Goal: Information Seeking & Learning: Compare options

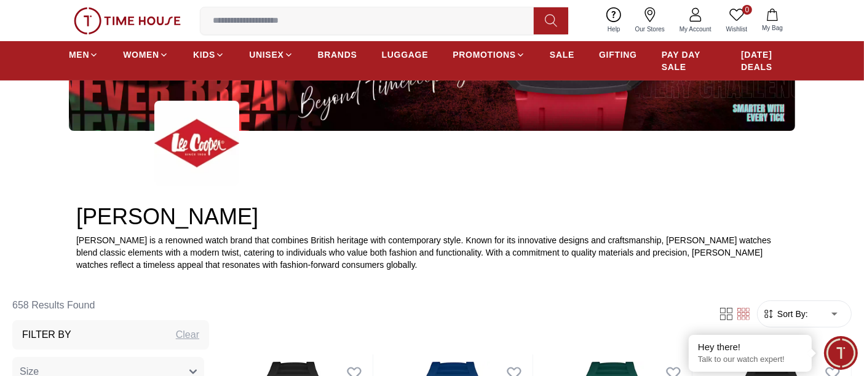
scroll to position [273, 0]
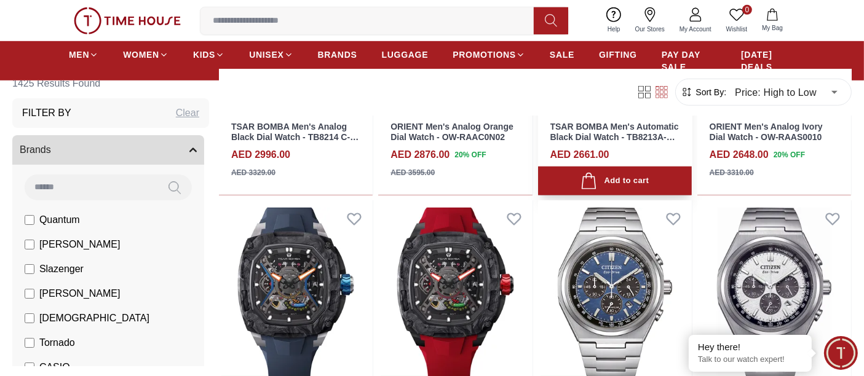
scroll to position [751, 0]
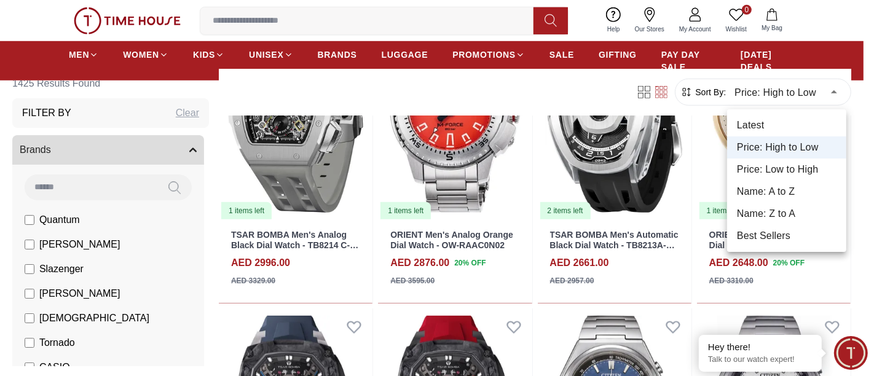
click at [804, 89] on body "100% Genuine products with International Warranty Shop From UAE | العربية | Cur…" at bounding box center [437, 303] width 874 height 2108
click at [778, 121] on li "Latest" at bounding box center [786, 125] width 119 height 22
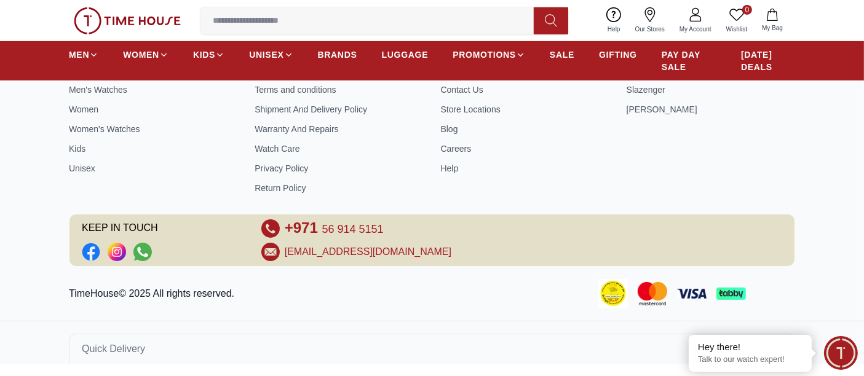
scroll to position [540, 0]
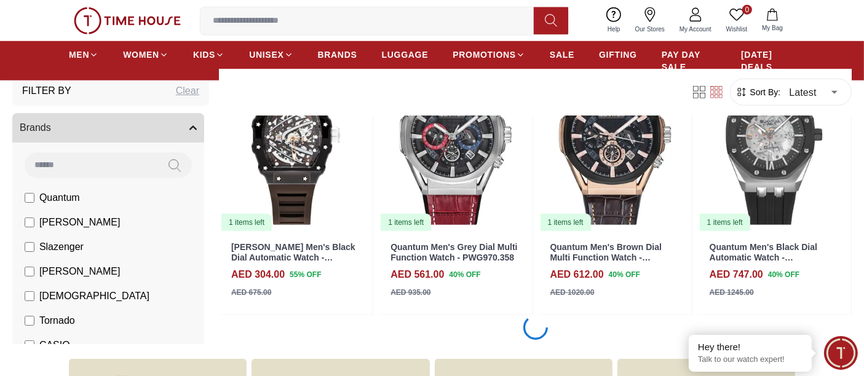
scroll to position [1298, 0]
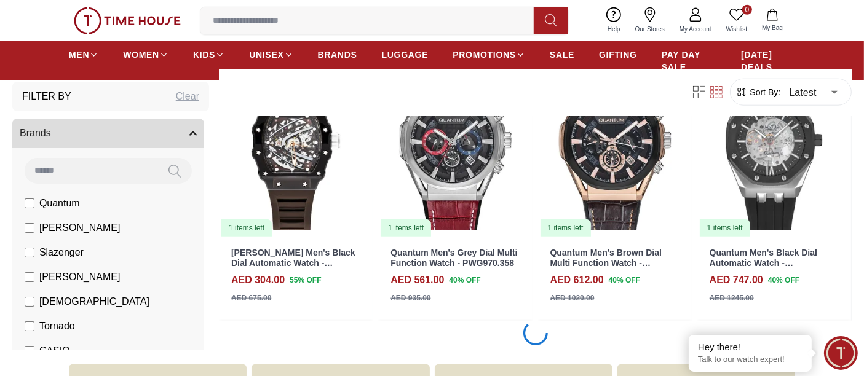
click at [769, 89] on span "Sort By:" at bounding box center [764, 92] width 33 height 12
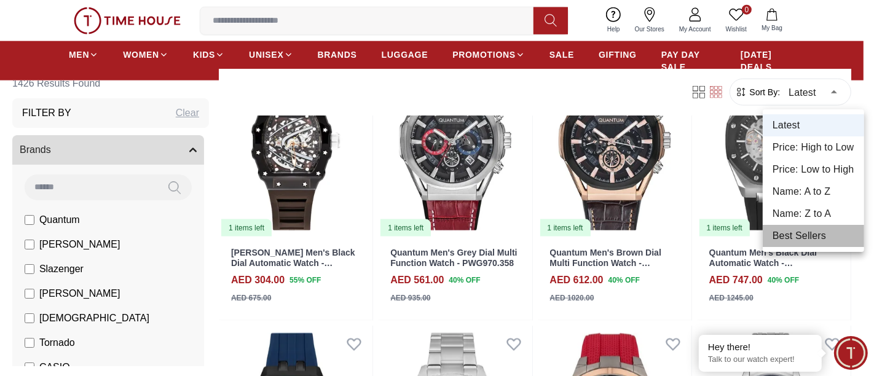
click at [794, 229] on li "Best Sellers" at bounding box center [813, 236] width 101 height 22
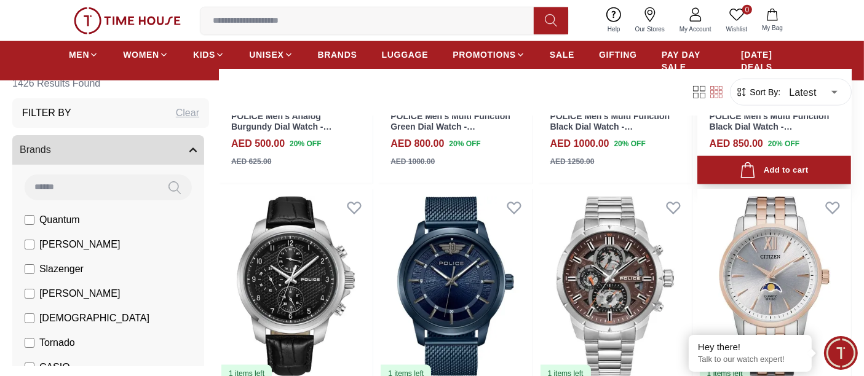
scroll to position [1503, 0]
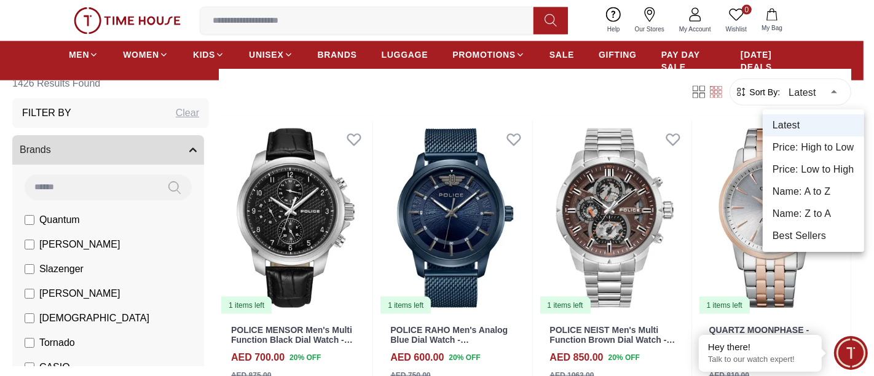
drag, startPoint x: 79, startPoint y: 56, endPoint x: 561, endPoint y: 212, distance: 506.5
click at [490, 181] on div at bounding box center [437, 188] width 874 height 376
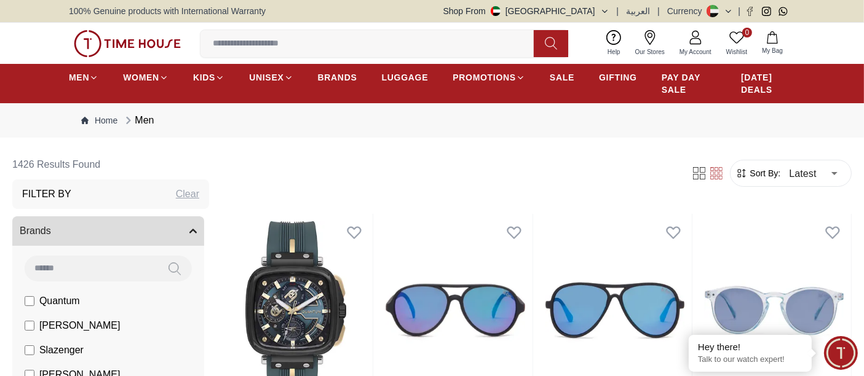
scroll to position [136, 0]
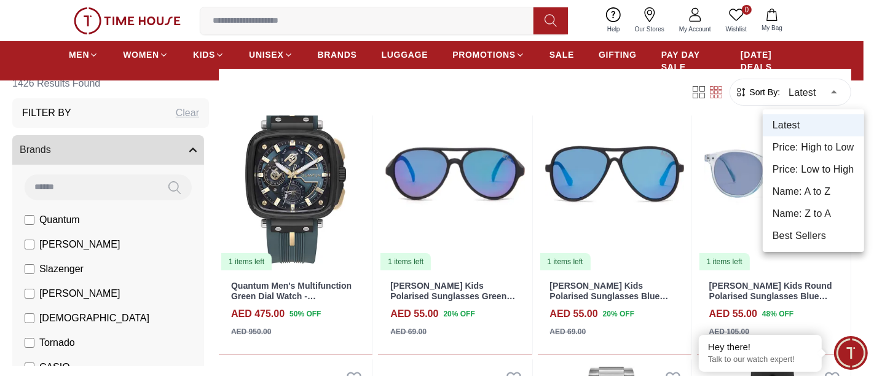
click at [81, 52] on div at bounding box center [437, 188] width 874 height 376
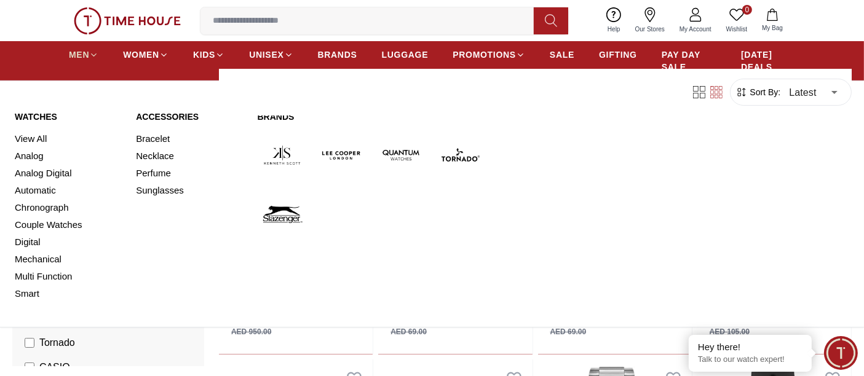
click at [81, 53] on span "MEN" at bounding box center [79, 55] width 20 height 12
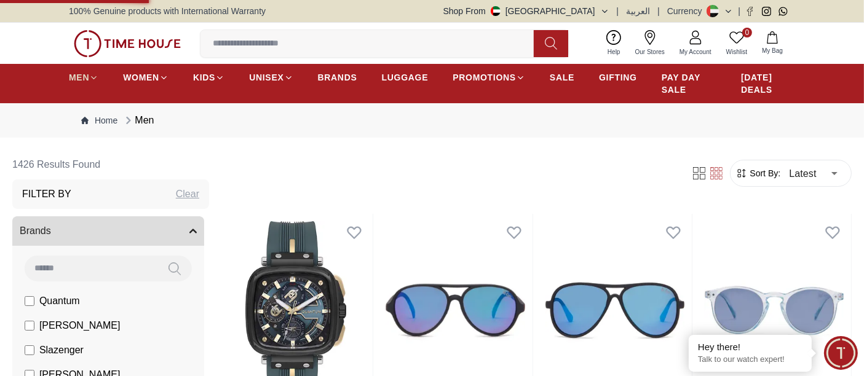
type input "******"
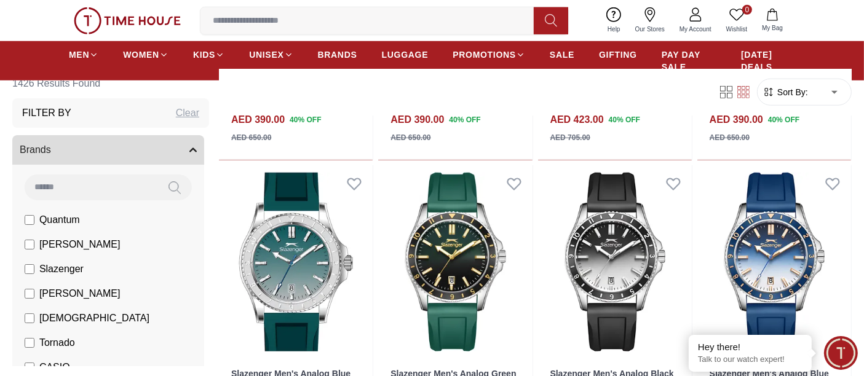
scroll to position [1298, 0]
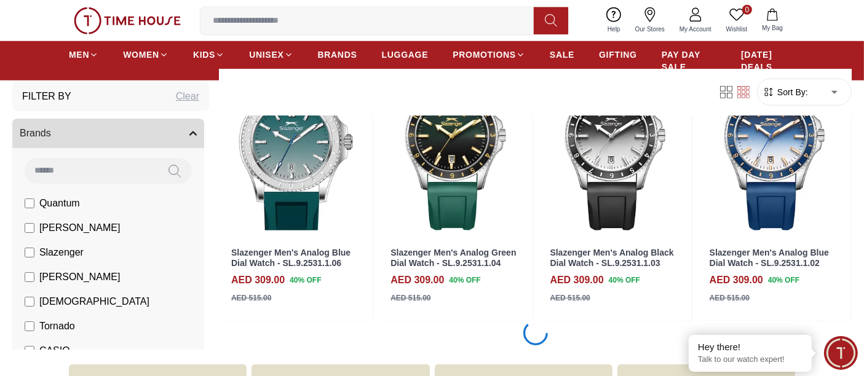
scroll to position [1571, 0]
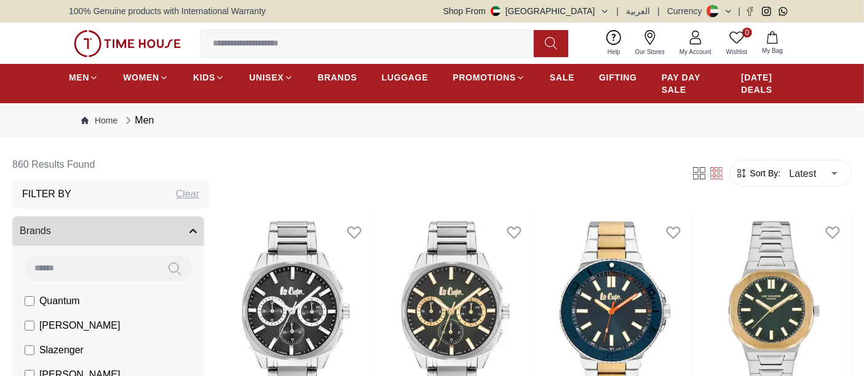
scroll to position [205, 0]
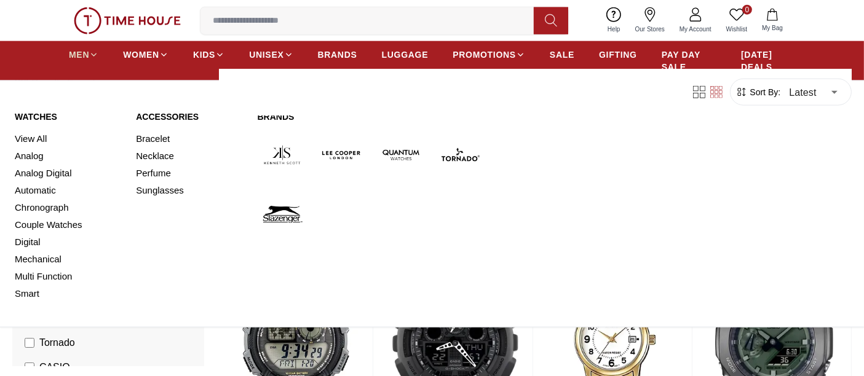
click at [82, 55] on span "MEN" at bounding box center [79, 55] width 20 height 12
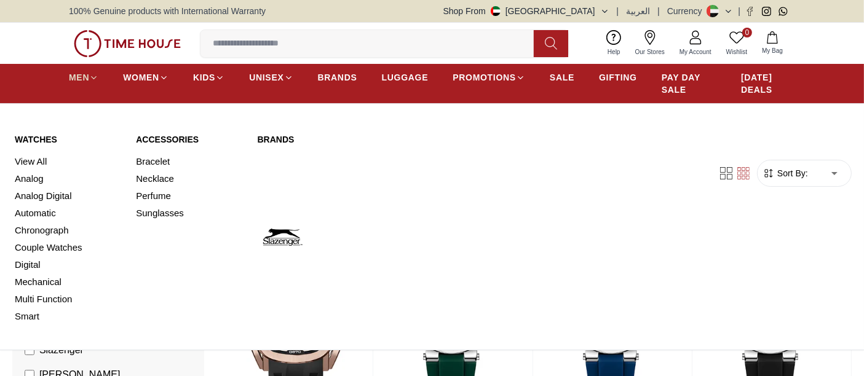
click at [84, 77] on span "MEN" at bounding box center [79, 77] width 20 height 12
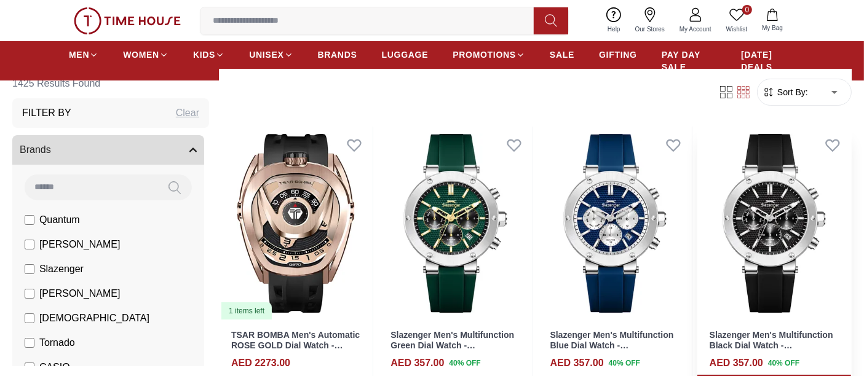
scroll to position [136, 0]
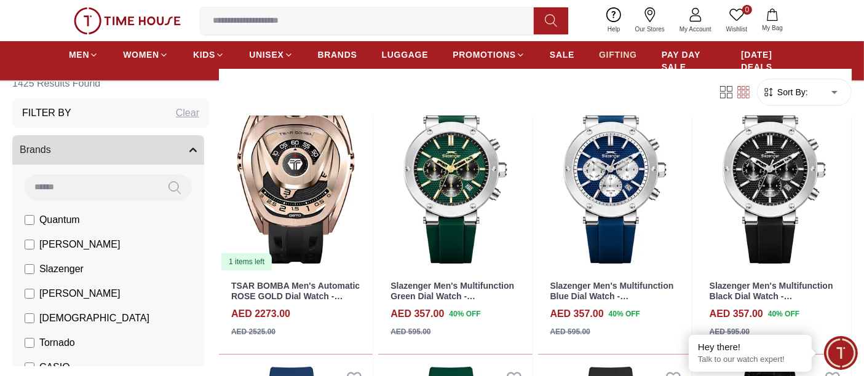
click at [604, 57] on span "GIFTING" at bounding box center [618, 55] width 38 height 12
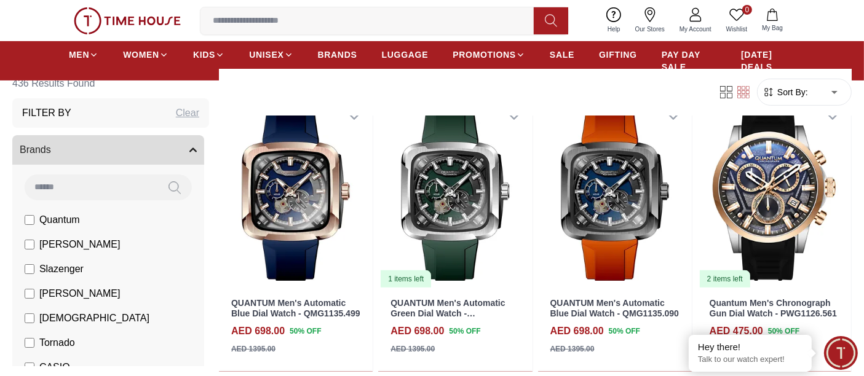
scroll to position [409, 0]
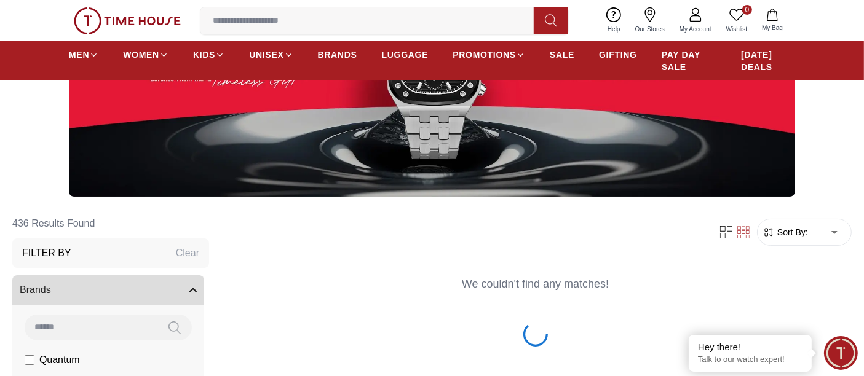
scroll to position [68, 0]
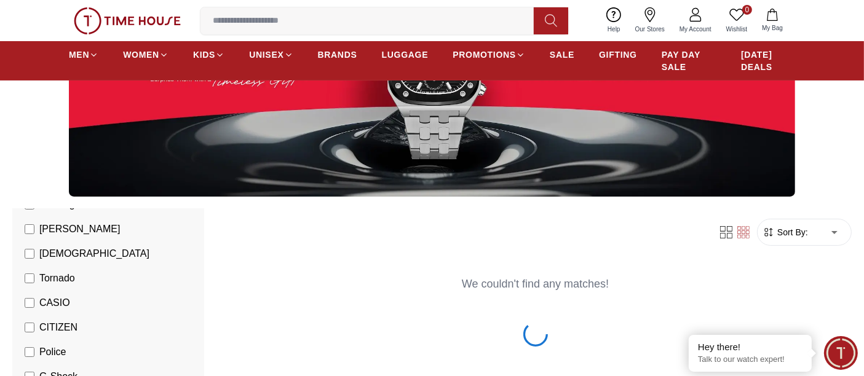
scroll to position [136, 0]
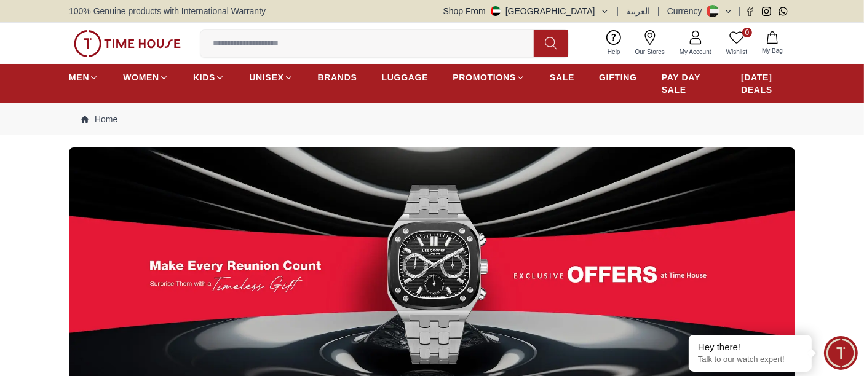
scroll to position [205, 0]
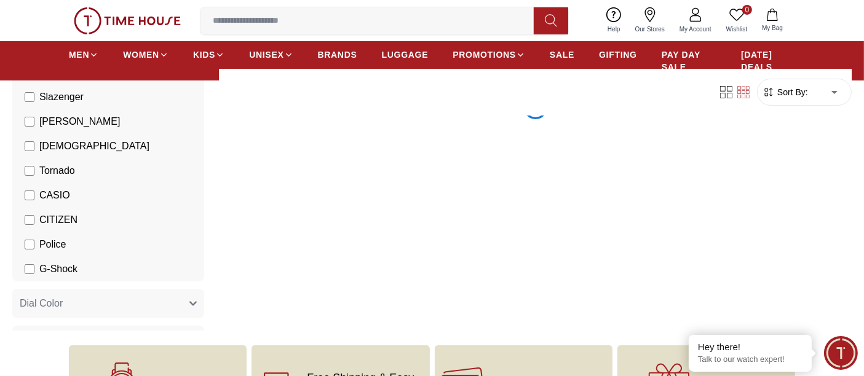
scroll to position [409, 0]
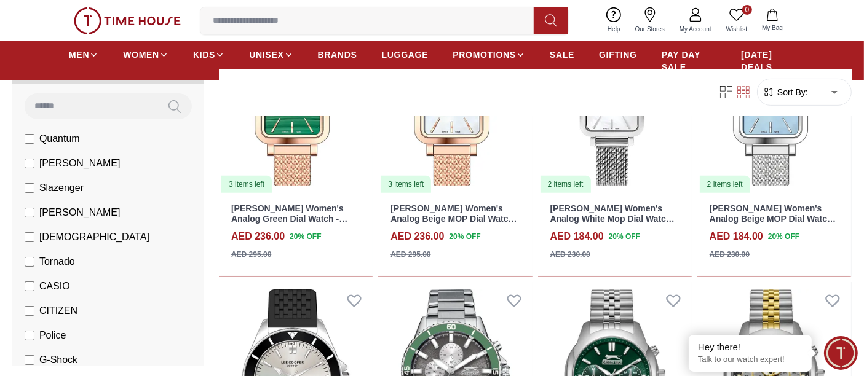
scroll to position [68, 0]
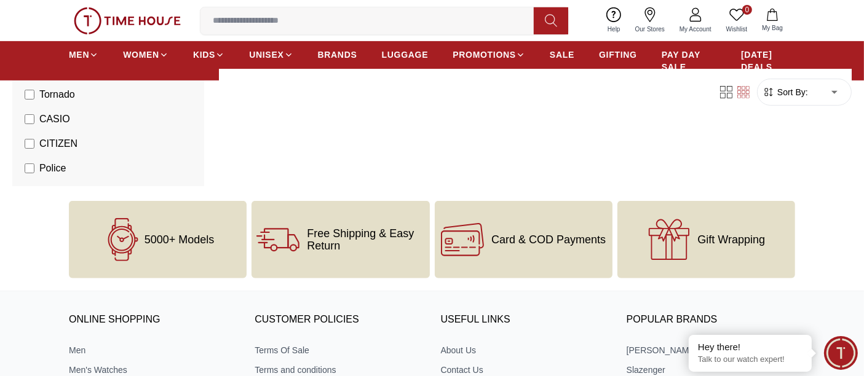
scroll to position [546, 0]
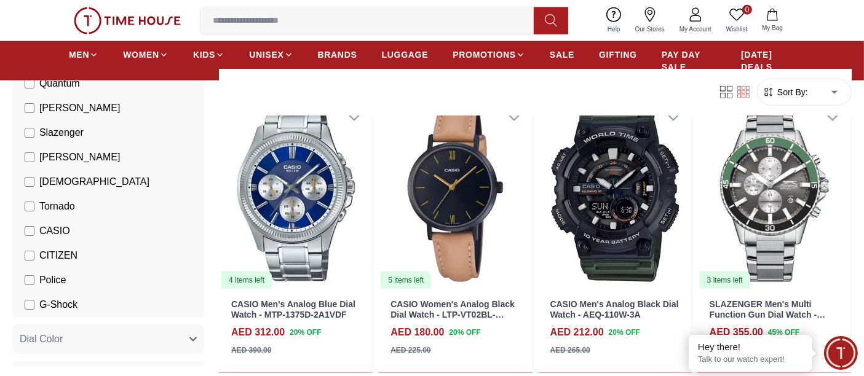
scroll to position [1571, 0]
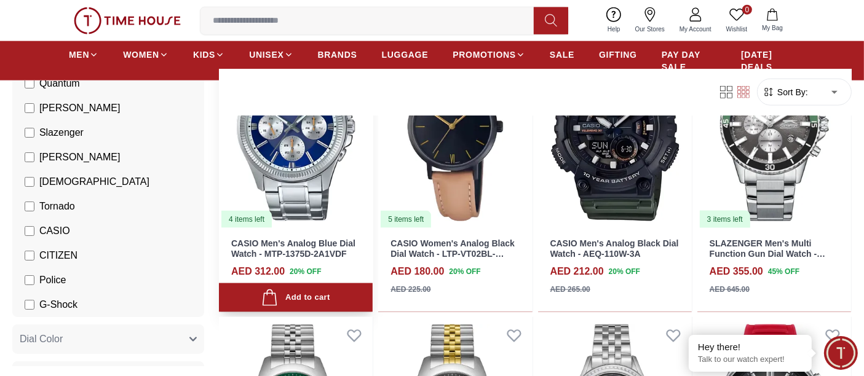
scroll to position [1503, 0]
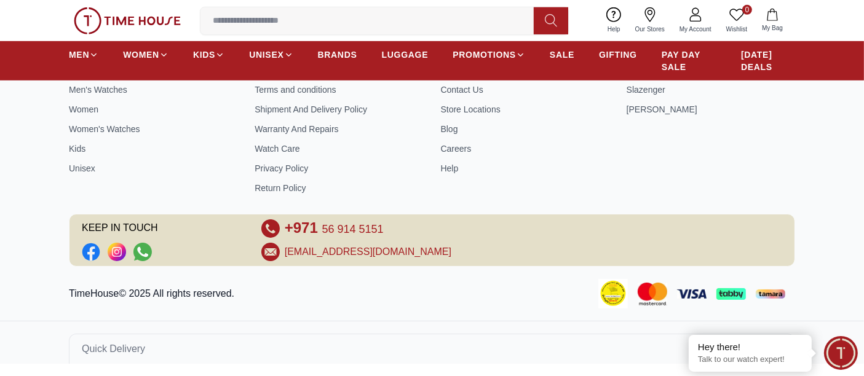
scroll to position [804, 0]
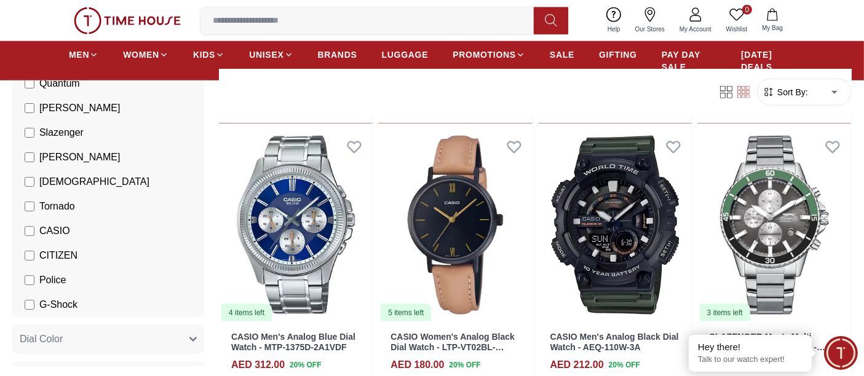
scroll to position [1639, 0]
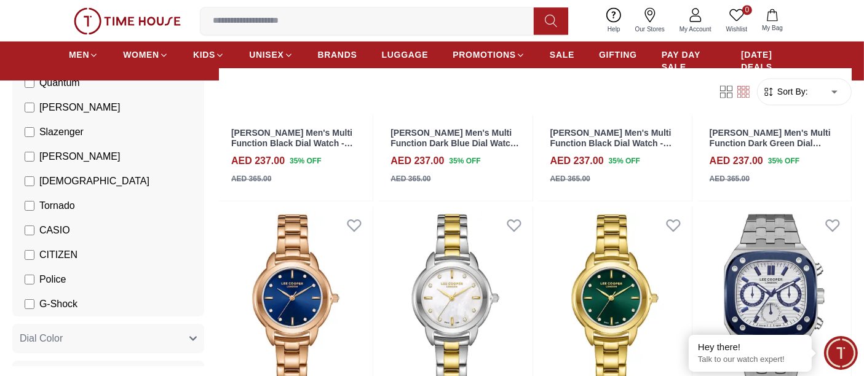
scroll to position [2664, 0]
